Goal: Communication & Community: Answer question/provide support

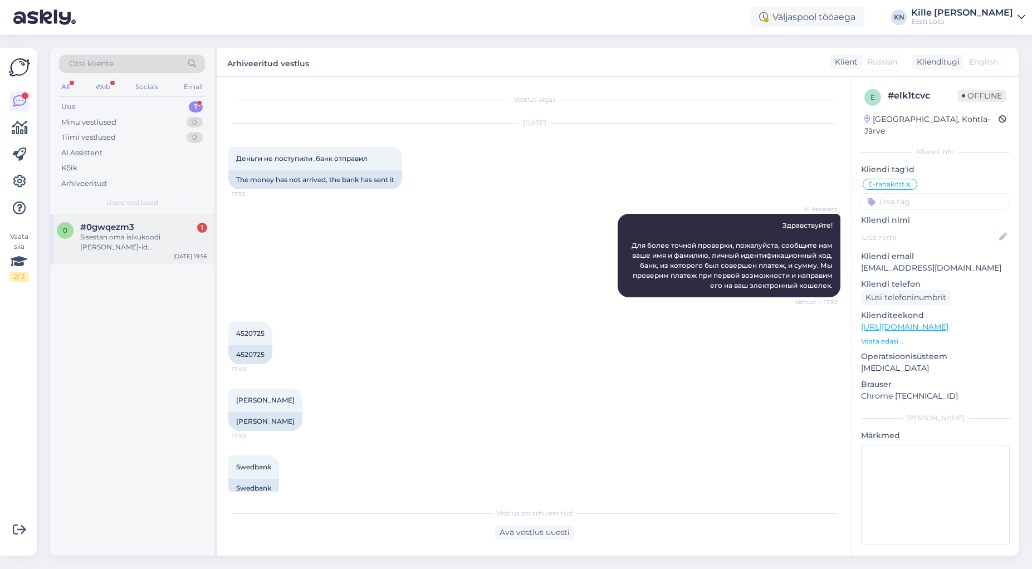
scroll to position [85, 0]
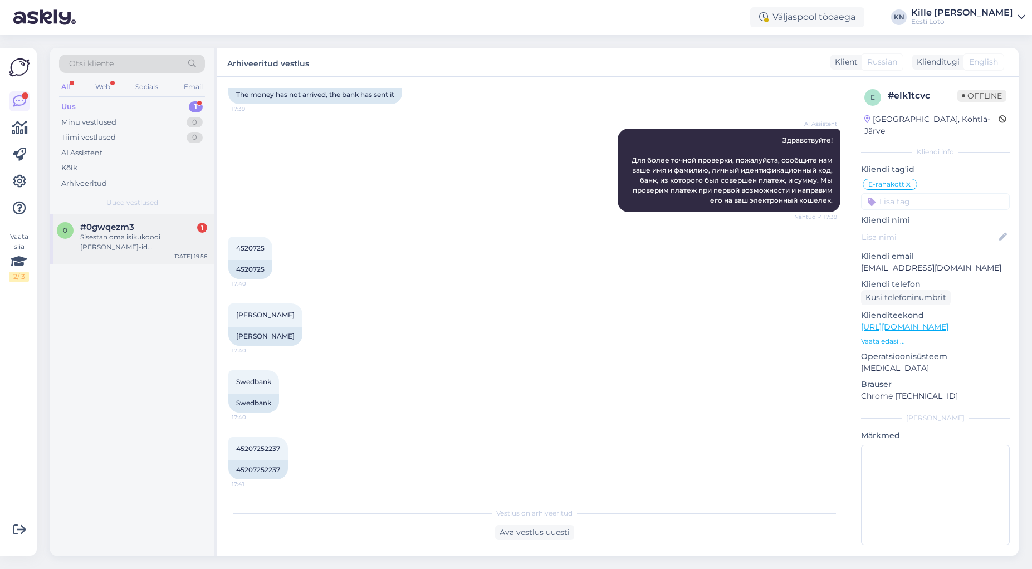
click at [114, 250] on div "Sisestan oma isikukoodi [PERSON_NAME]-id. [PERSON_NAME] ainult sekundeid" at bounding box center [143, 242] width 127 height 20
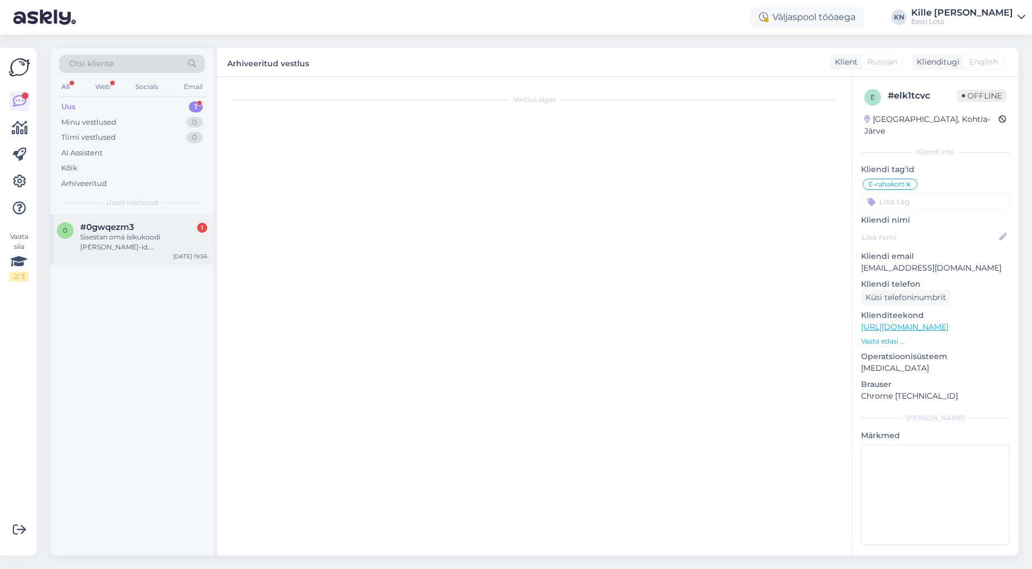
scroll to position [0, 0]
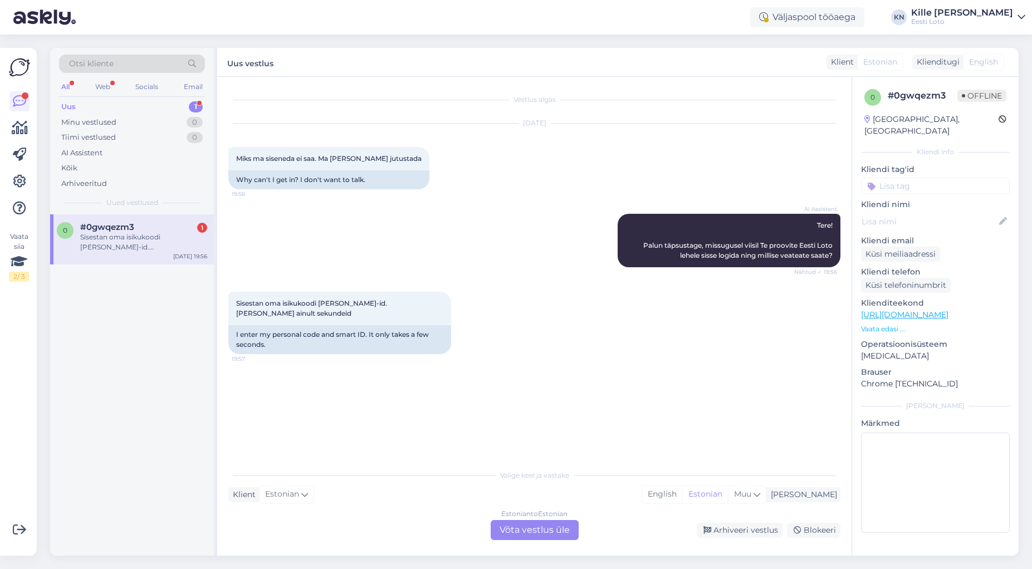
click at [522, 532] on div "Estonian to Estonian Võta vestlus üle" at bounding box center [535, 530] width 88 height 20
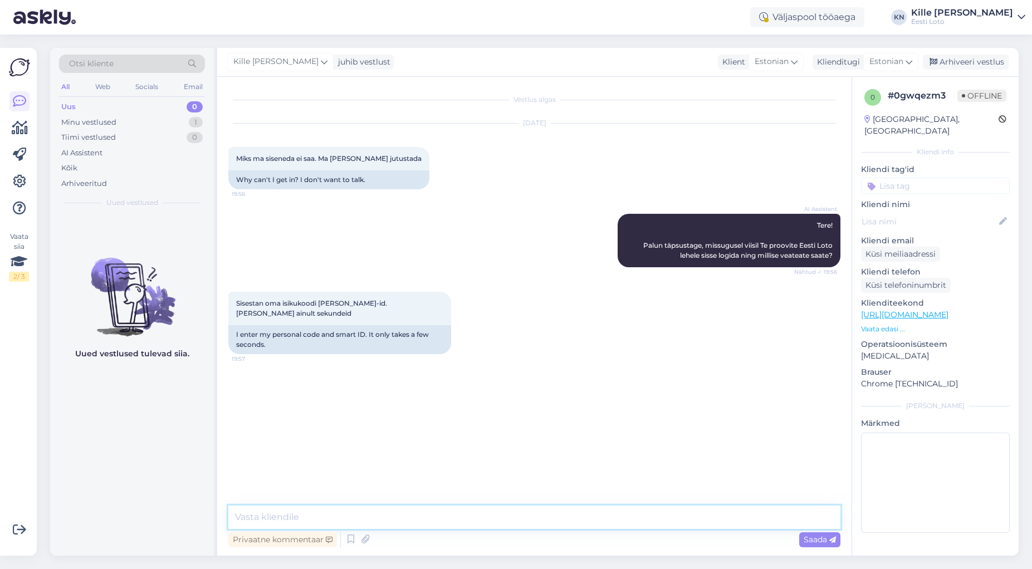
click at [411, 513] on textarea at bounding box center [534, 517] width 612 height 23
paste textarea "Üldisi tõrkeid Smart-ID-ga sisselogimisel meie kodulehel hetkel ei esine. Soovi…"
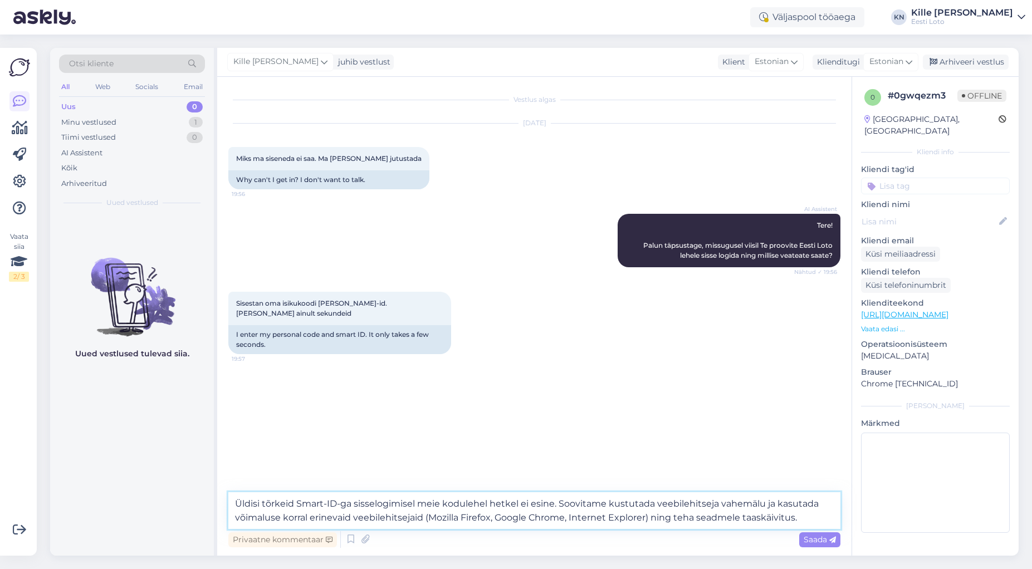
type textarea "Üldisi tõrkeid Smart-ID-ga sisselogimisel meie kodulehel hetkel ei esine. Soovi…"
click at [820, 539] on span "Saada" at bounding box center [820, 540] width 32 height 10
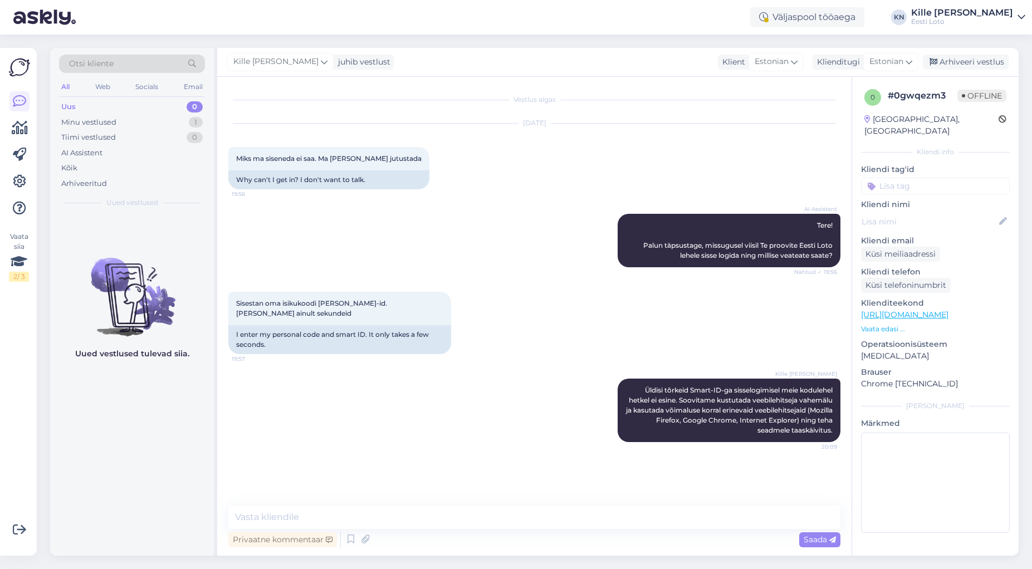
click at [889, 178] on input at bounding box center [935, 186] width 149 height 17
type input "sm"
click at [970, 227] on span "Smart-ID" at bounding box center [975, 230] width 31 height 7
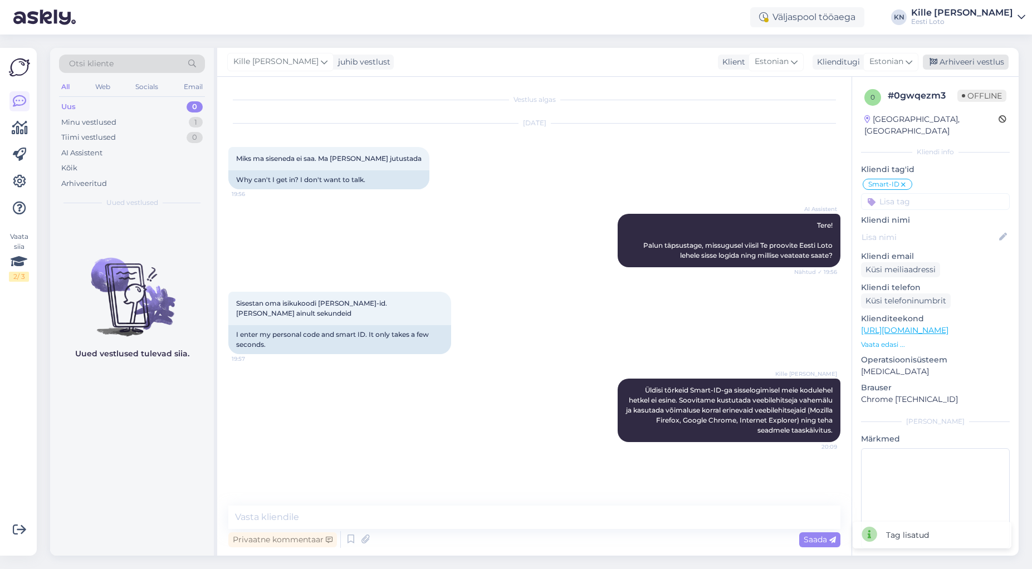
click at [953, 61] on div "Arhiveeri vestlus" at bounding box center [966, 62] width 86 height 15
